Goal: Navigation & Orientation: Find specific page/section

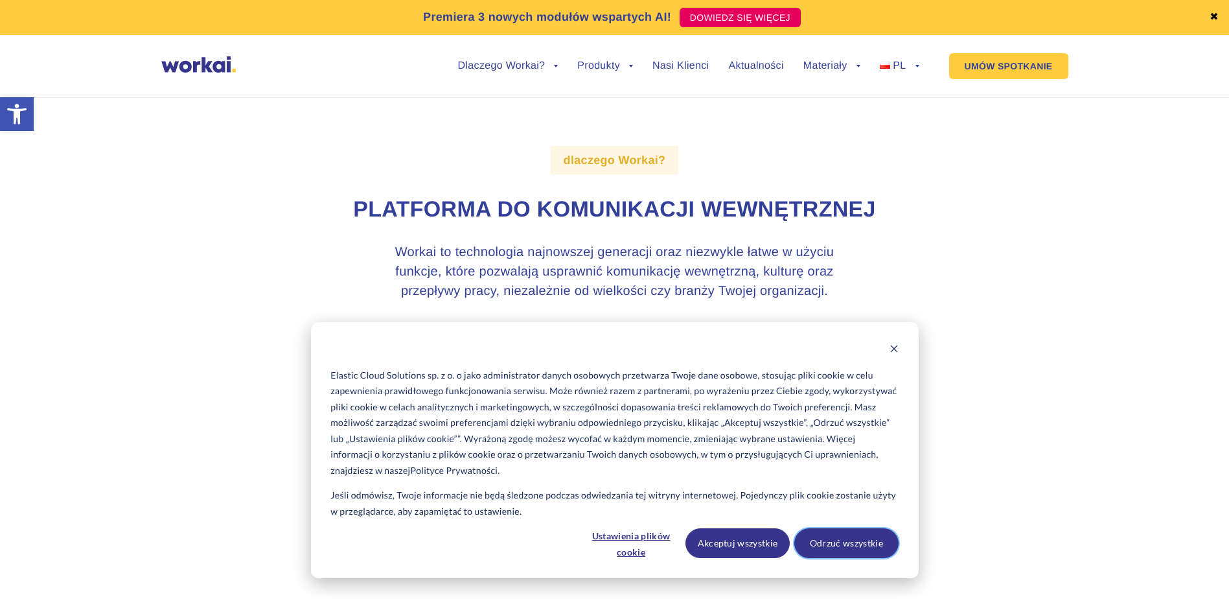
click at [808, 547] on button "Odrzuć wszystkie" at bounding box center [846, 543] width 104 height 30
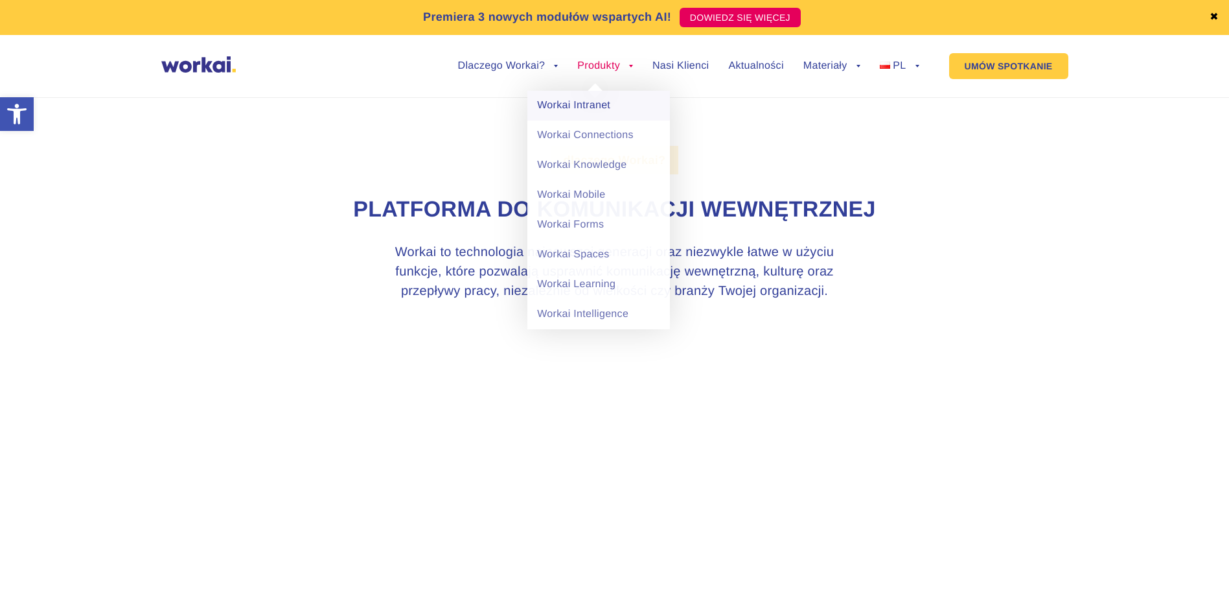
click at [590, 111] on link "Workai Intranet" at bounding box center [598, 106] width 143 height 30
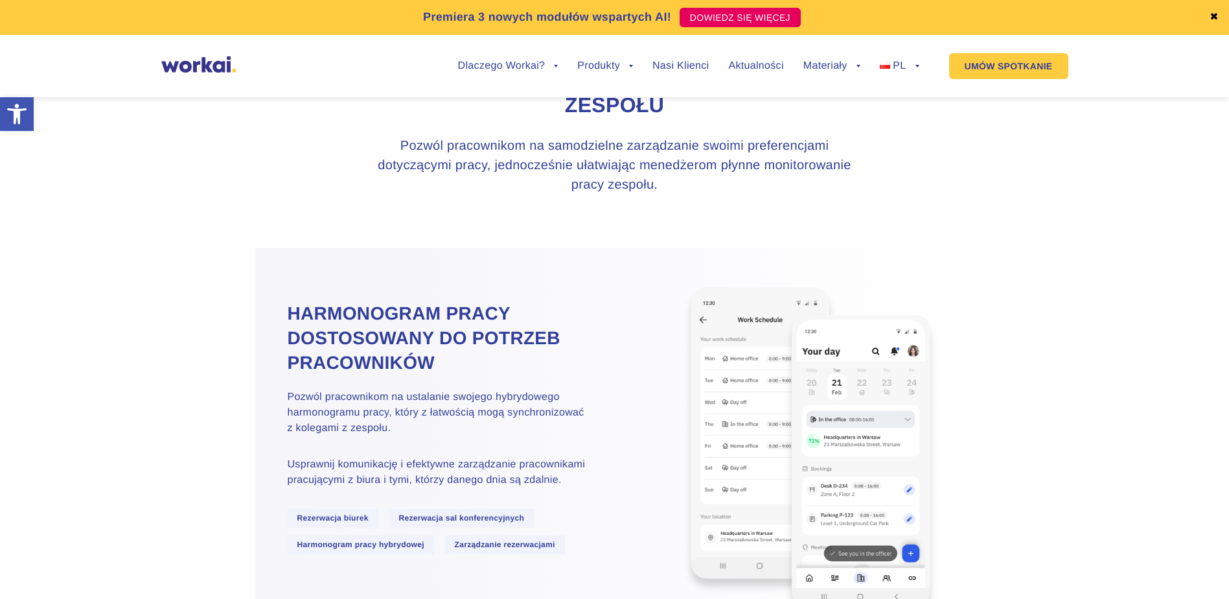
scroll to position [907, 0]
